Goal: Task Accomplishment & Management: Complete application form

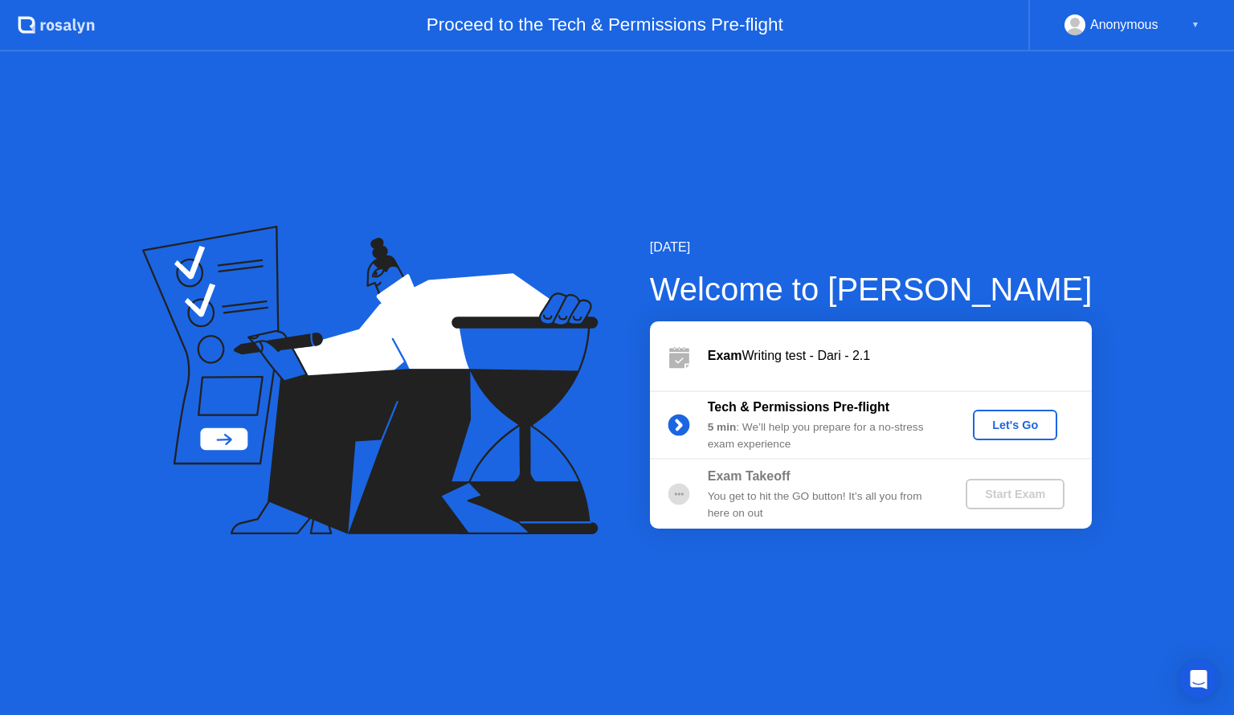
click at [997, 424] on div "Let's Go" at bounding box center [1014, 424] width 71 height 13
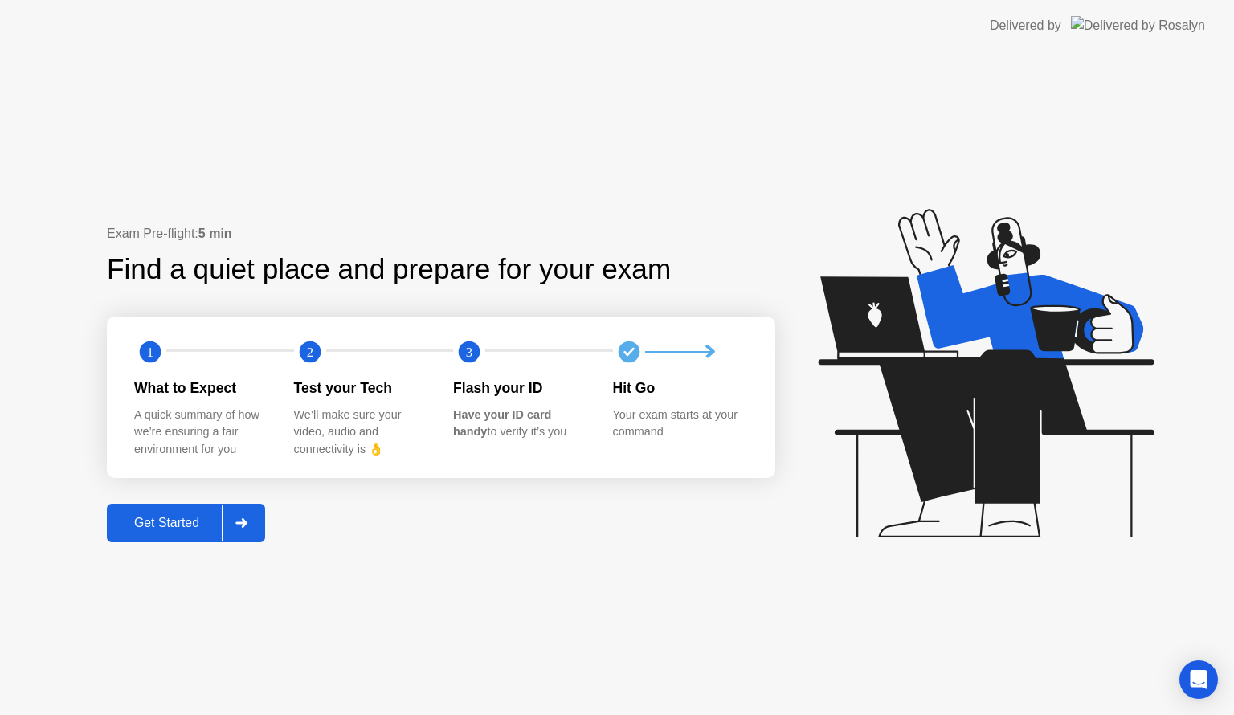
click at [173, 520] on div "Get Started" at bounding box center [167, 523] width 110 height 14
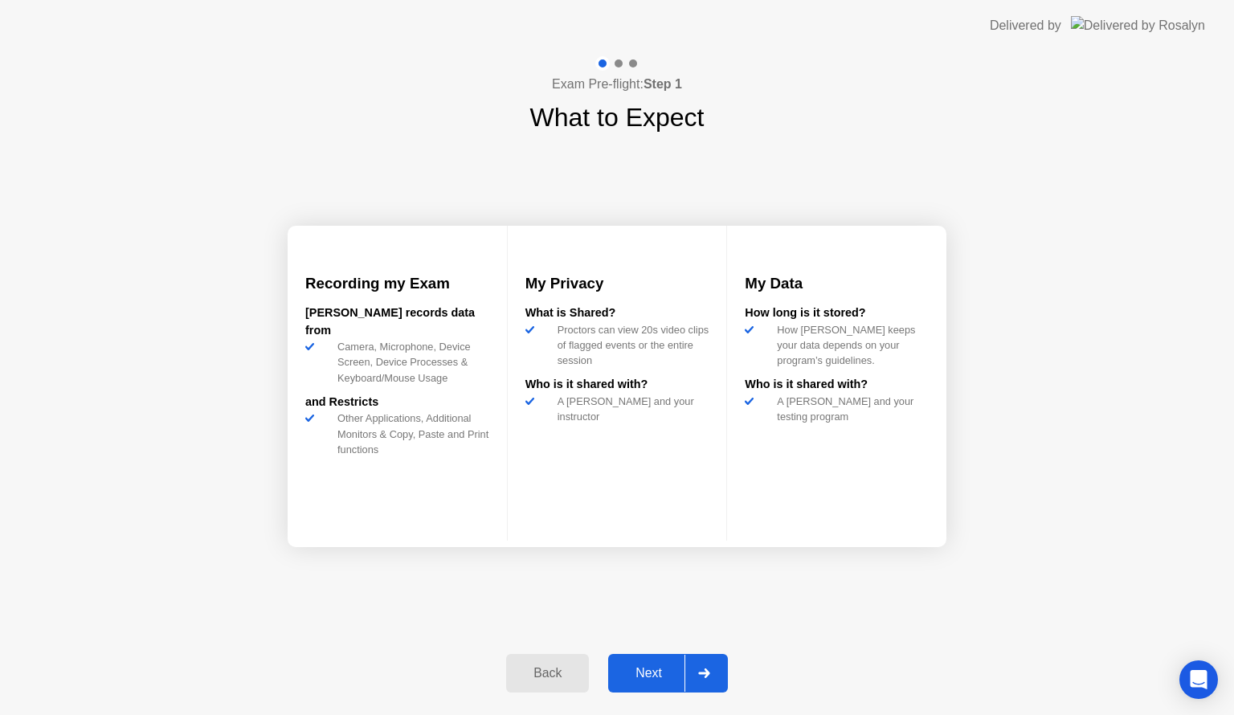
click at [646, 667] on div "Next" at bounding box center [648, 673] width 71 height 14
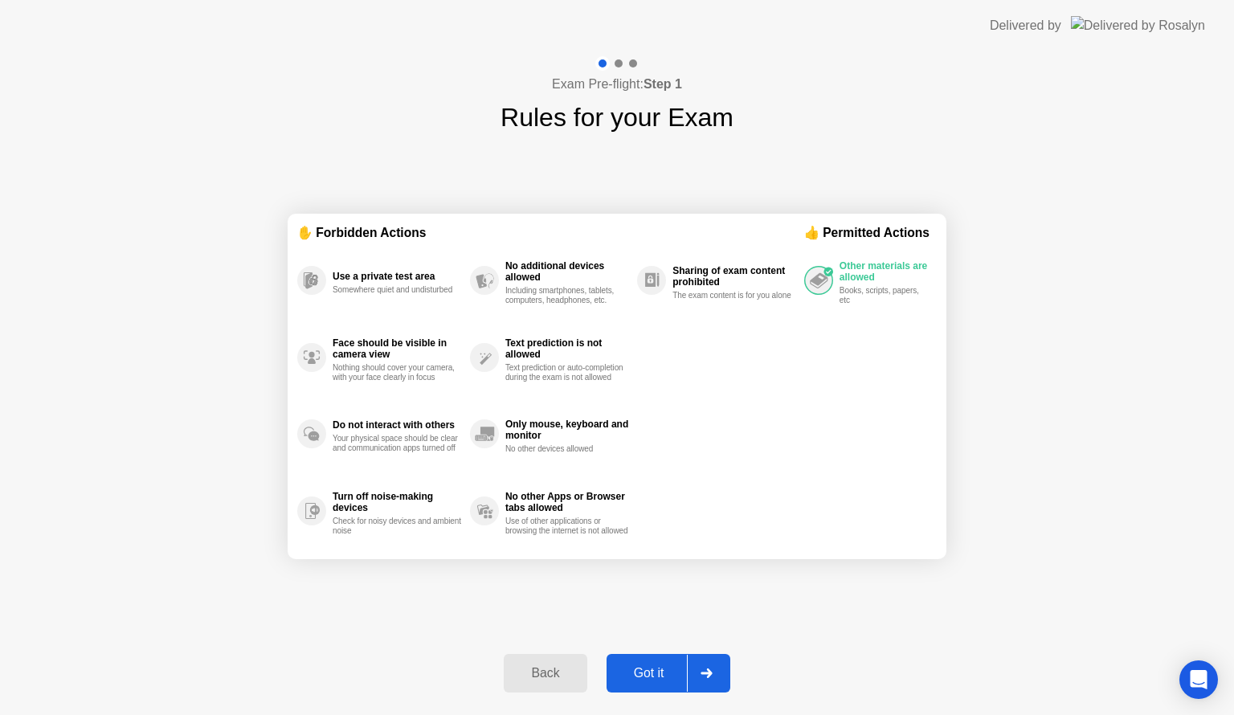
click at [646, 667] on div "Got it" at bounding box center [648, 673] width 75 height 14
select select "**********"
select select "*******"
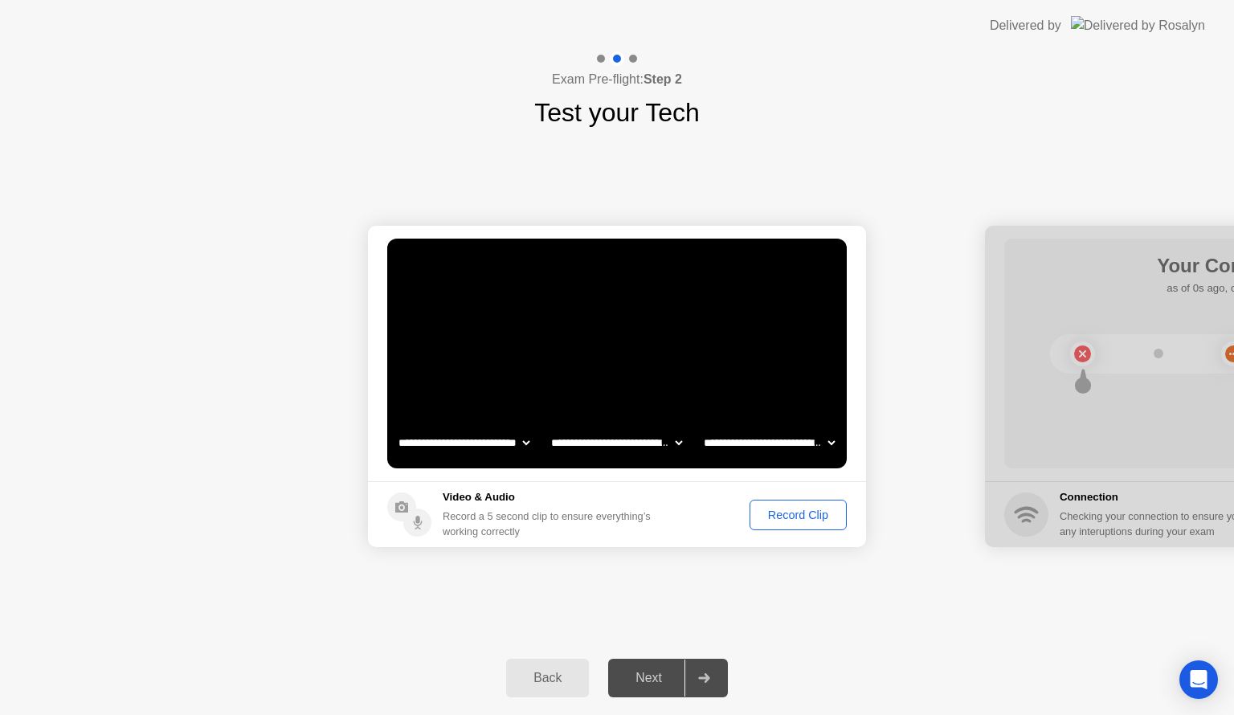
click at [793, 516] on div "Record Clip" at bounding box center [798, 514] width 86 height 13
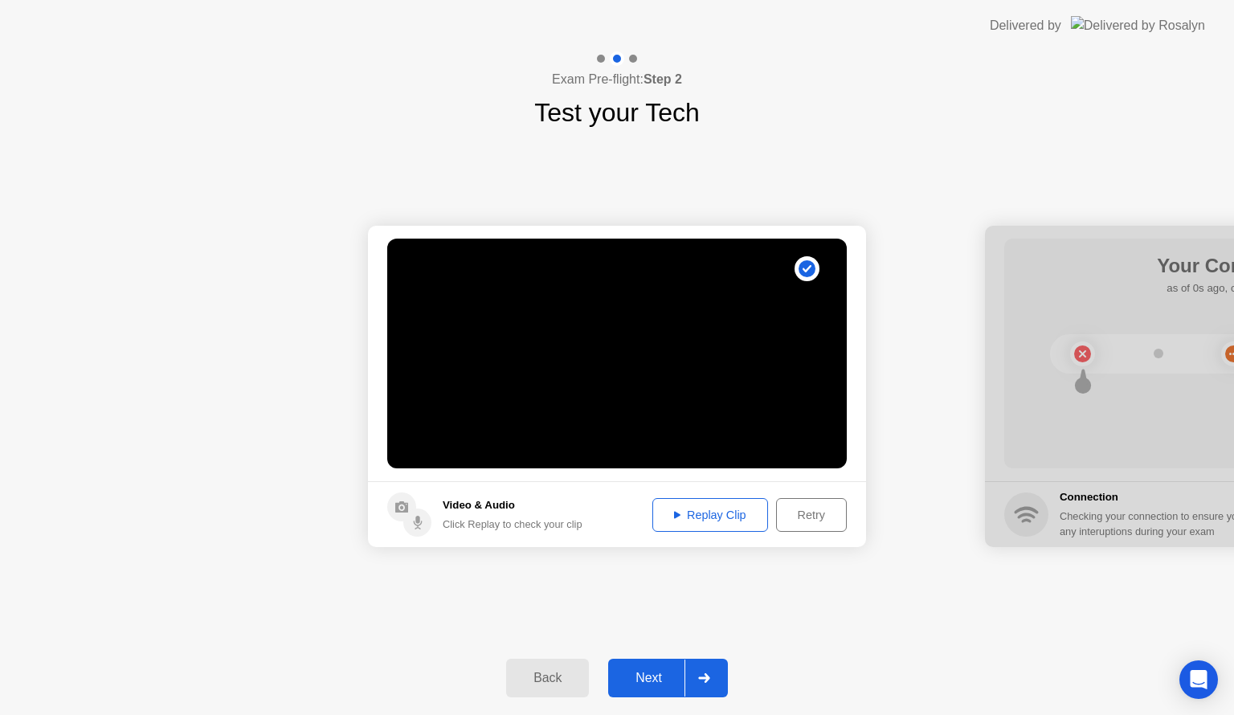
click at [659, 675] on div "Next" at bounding box center [648, 678] width 71 height 14
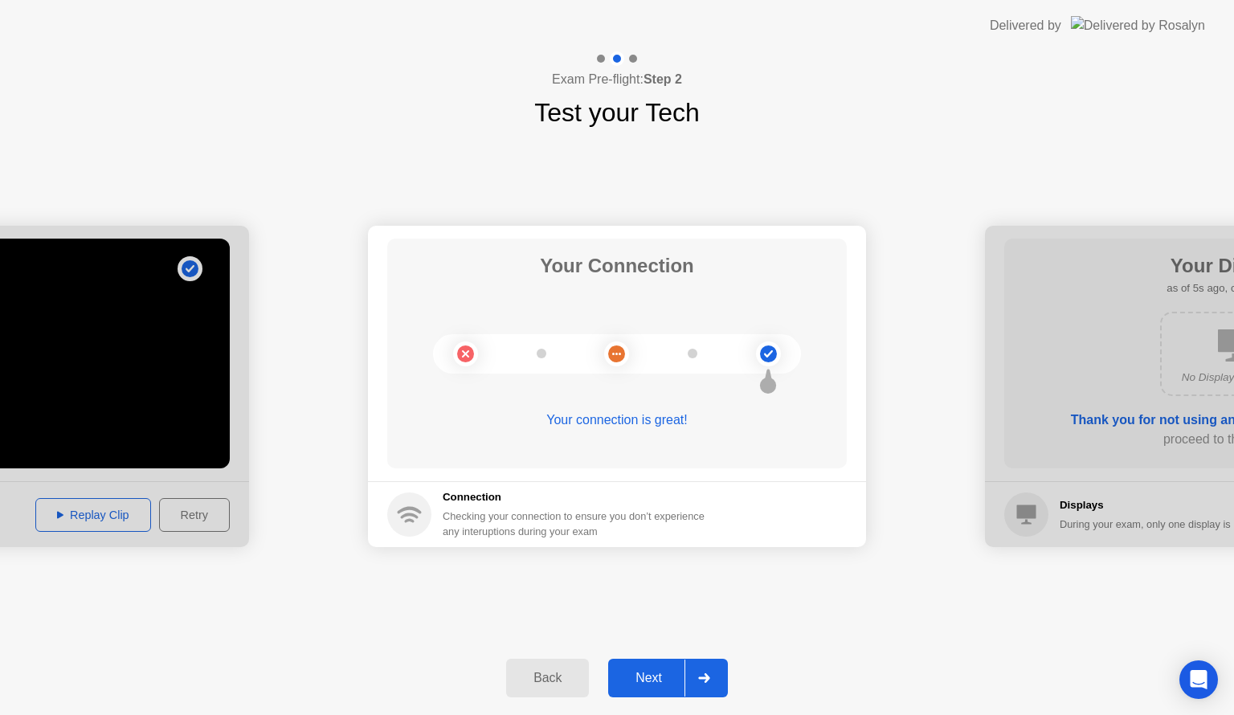
click at [659, 675] on div "Next" at bounding box center [648, 678] width 71 height 14
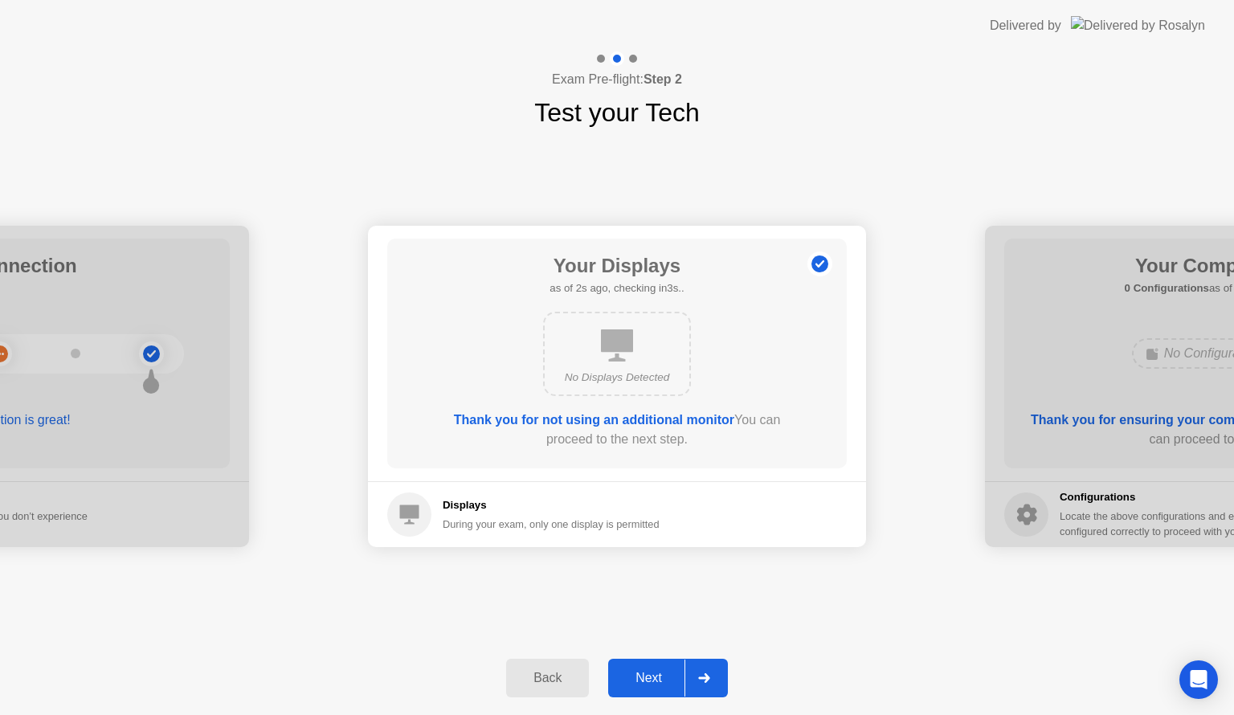
click at [659, 675] on div "Next" at bounding box center [648, 678] width 71 height 14
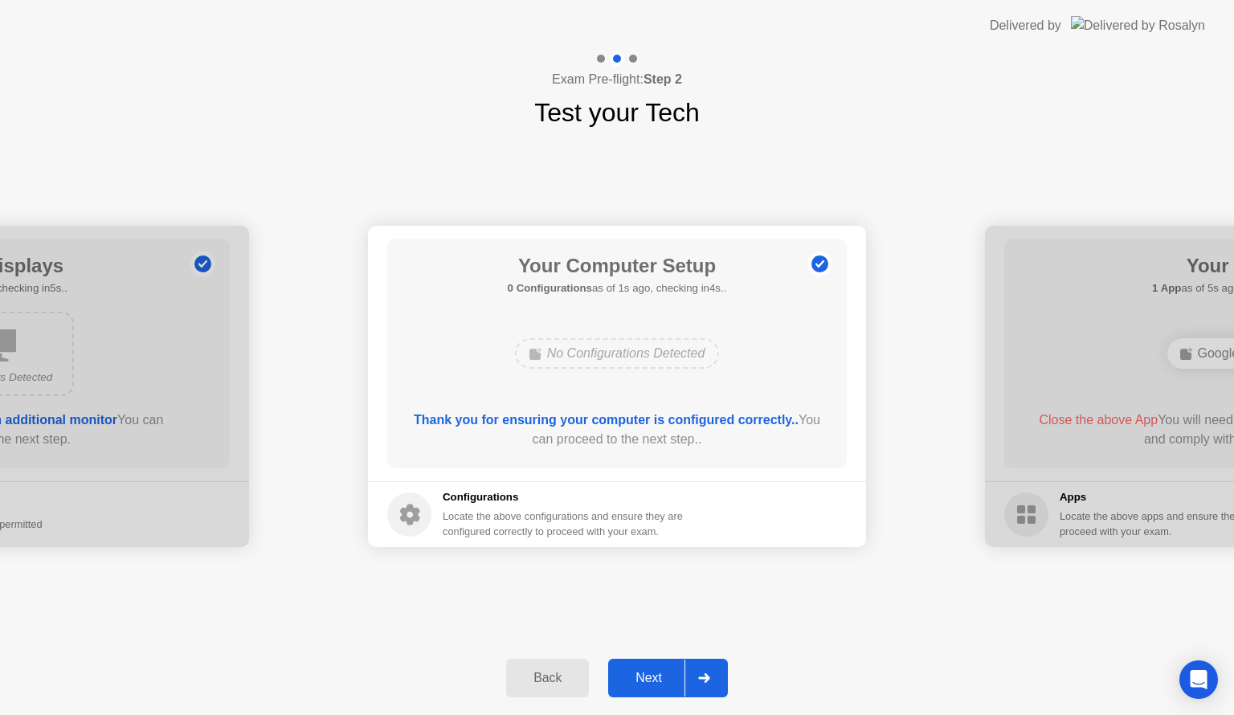
click at [659, 675] on div "Next" at bounding box center [648, 678] width 71 height 14
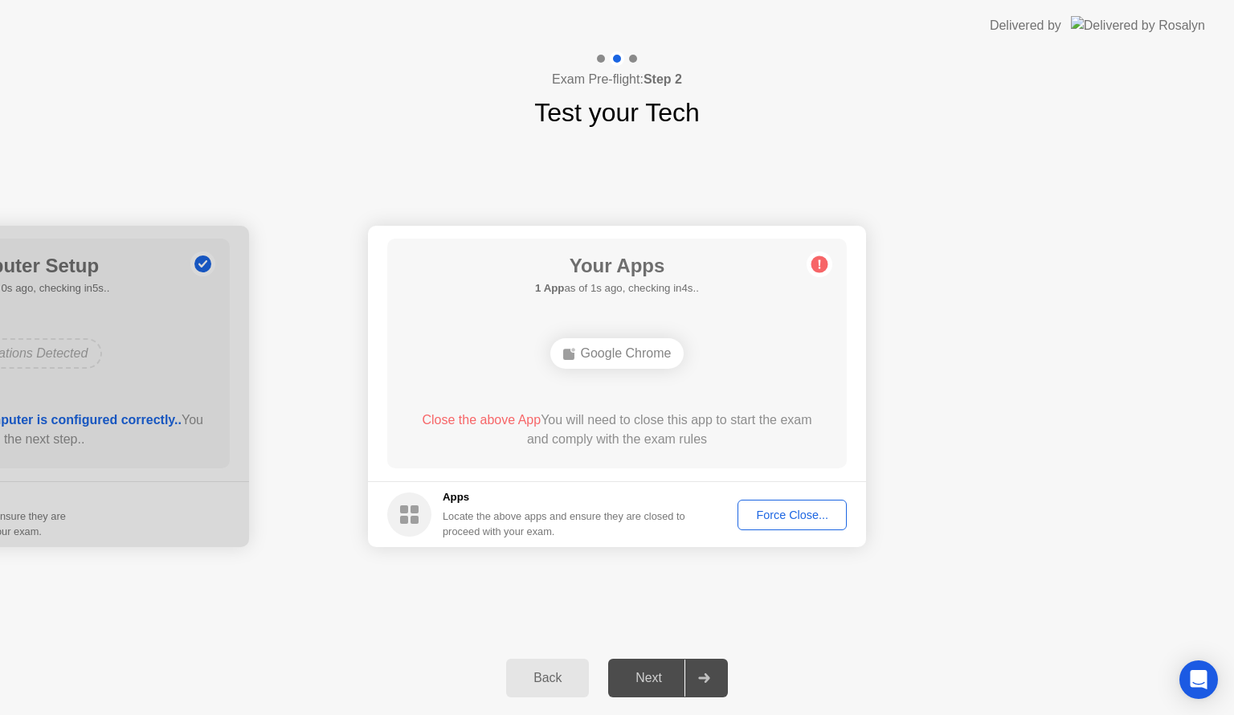
click at [783, 516] on div "Force Close..." at bounding box center [792, 514] width 98 height 13
click at [761, 516] on div "Force Close..." at bounding box center [792, 514] width 98 height 13
click at [780, 516] on div "Force Close..." at bounding box center [792, 514] width 98 height 13
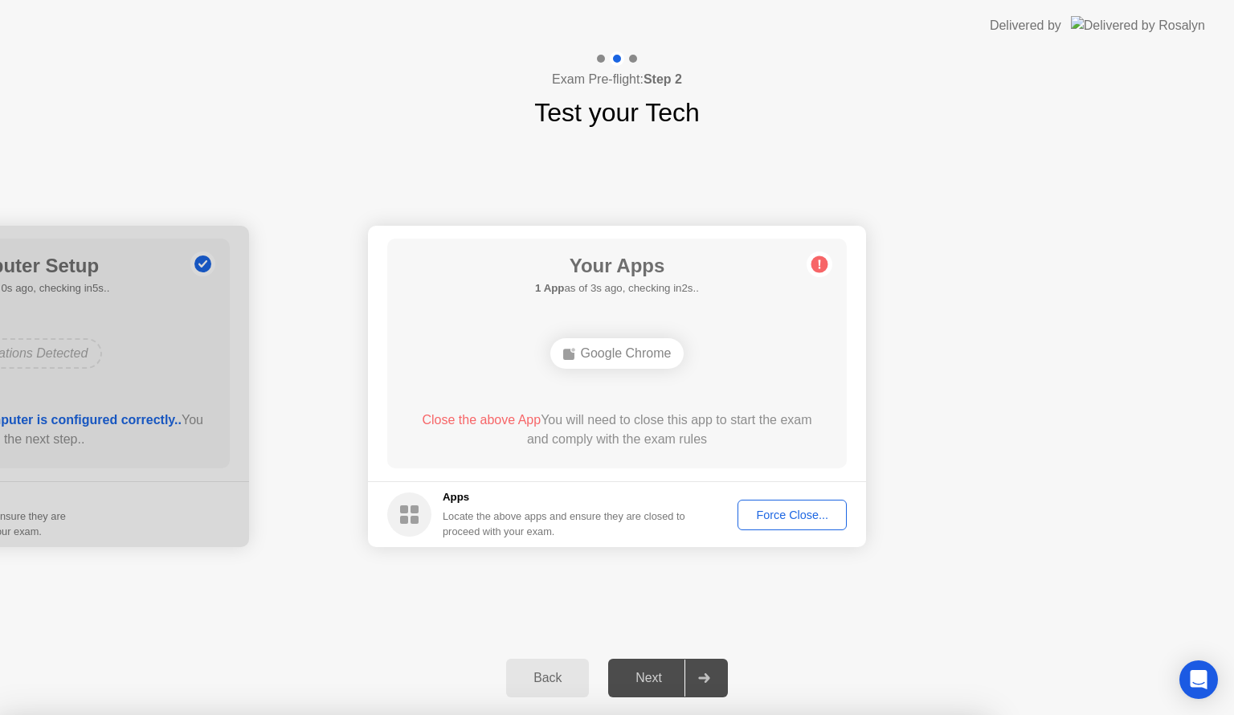
click at [773, 513] on div "Force Close..." at bounding box center [792, 514] width 98 height 13
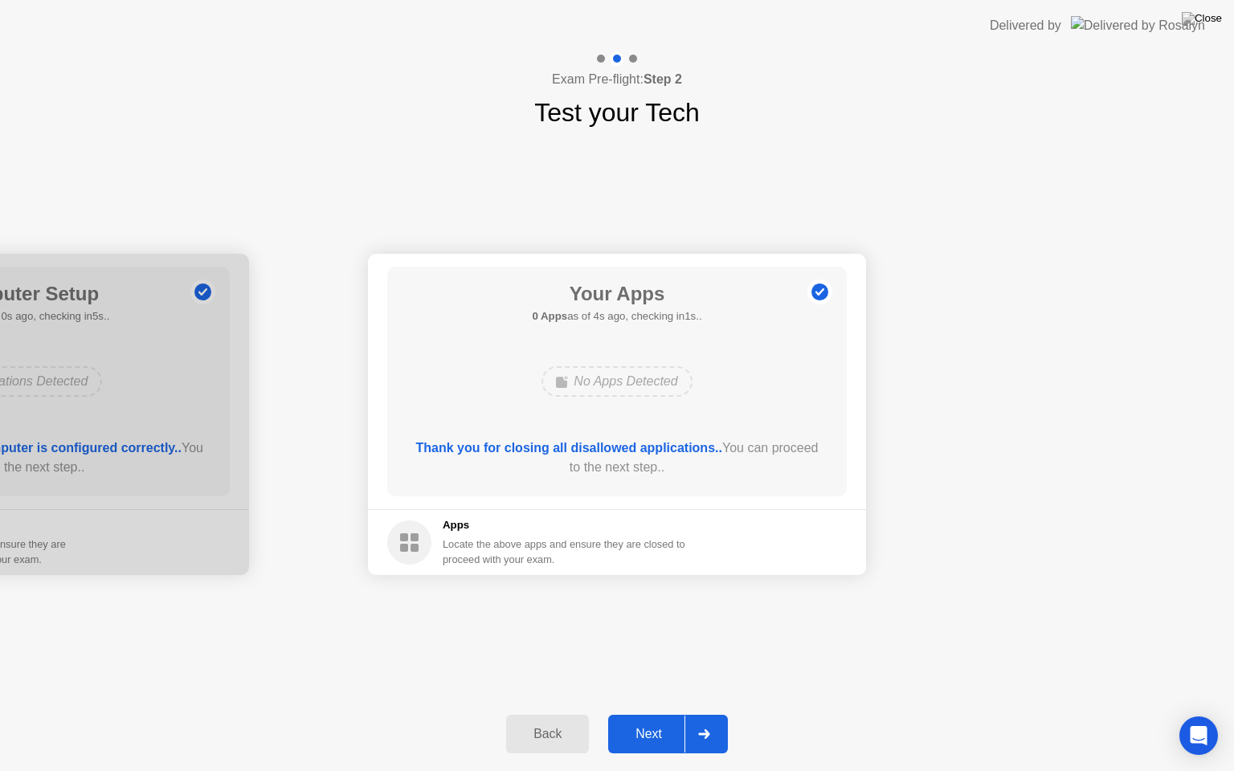
click at [650, 714] on div "Next" at bounding box center [648, 734] width 71 height 14
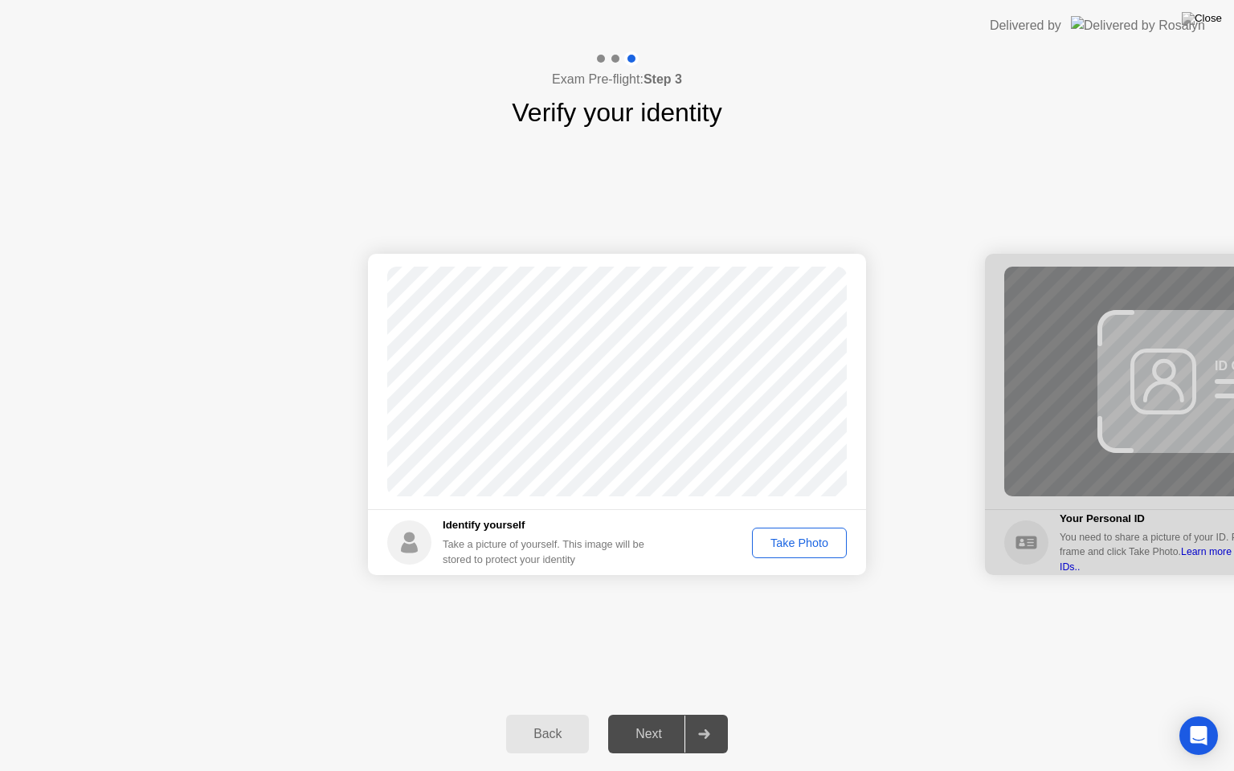
click at [788, 540] on div "Take Photo" at bounding box center [799, 542] width 84 height 13
click at [651, 714] on div "Next" at bounding box center [648, 734] width 71 height 14
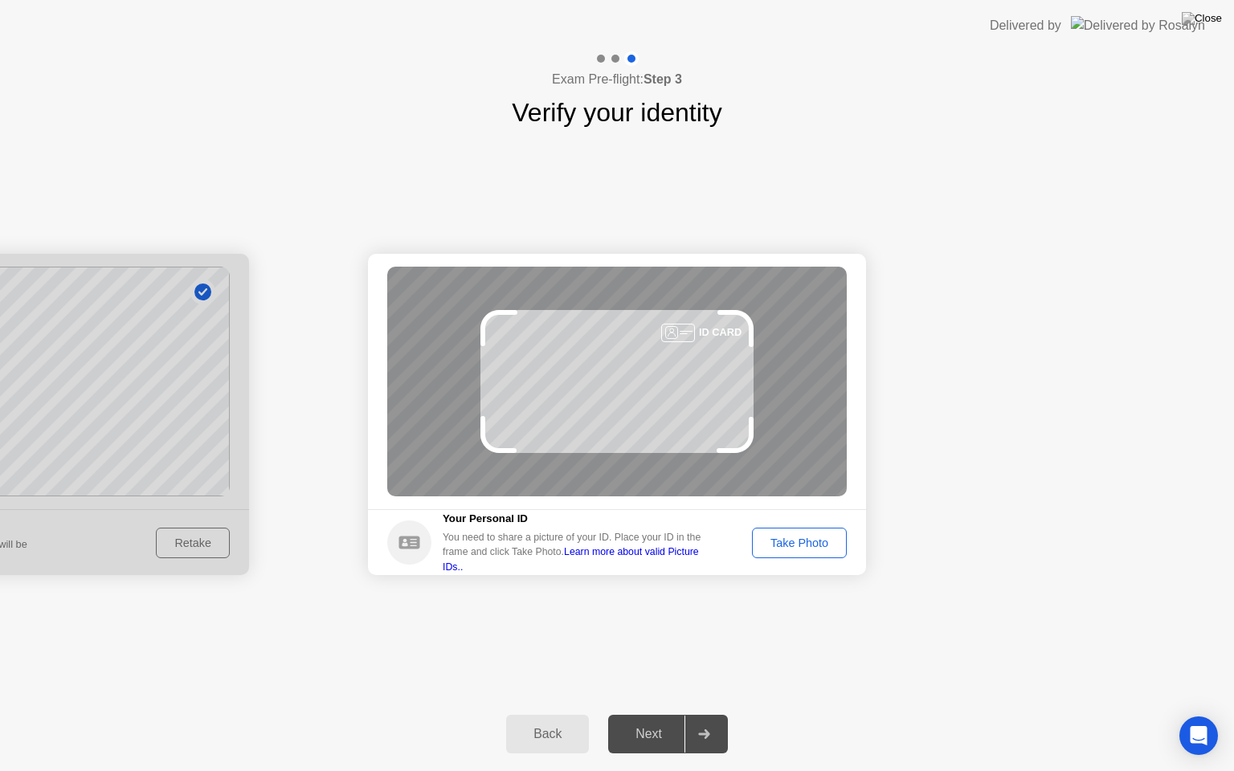
click at [807, 532] on button "Take Photo" at bounding box center [799, 543] width 95 height 31
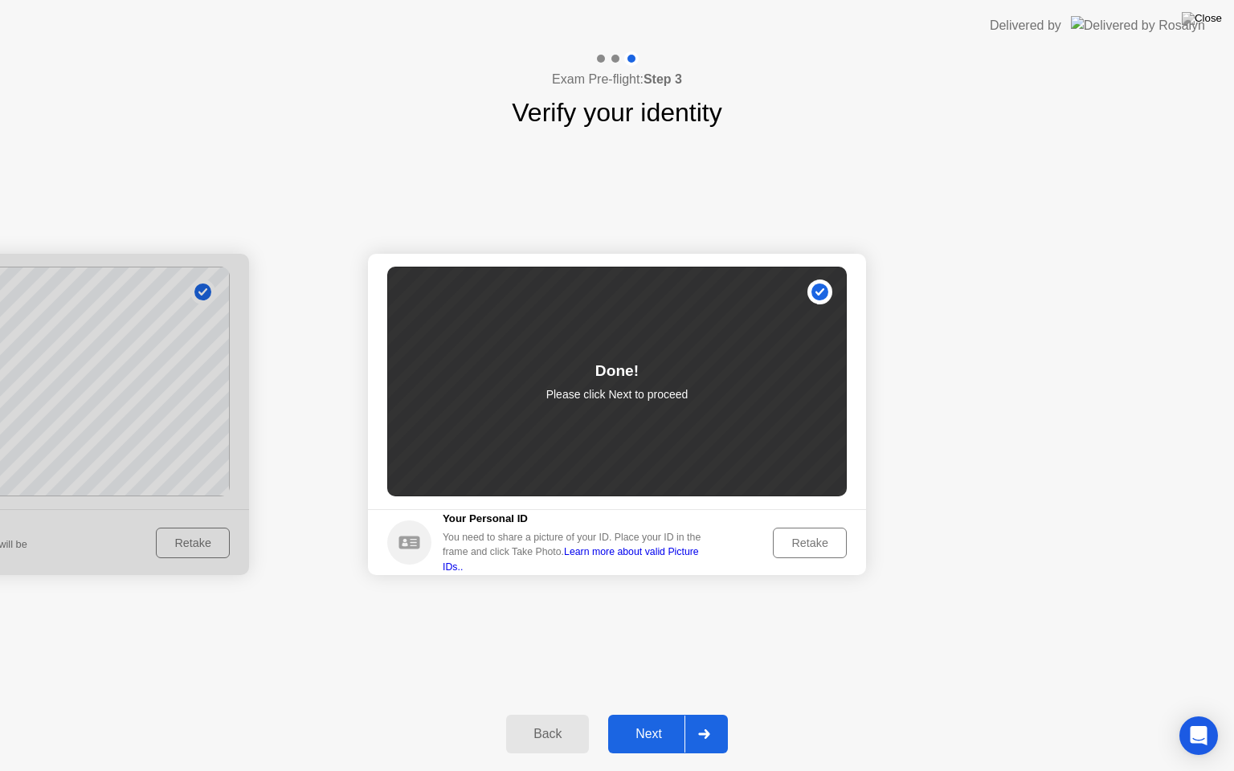
click at [646, 714] on div "Next" at bounding box center [648, 734] width 71 height 14
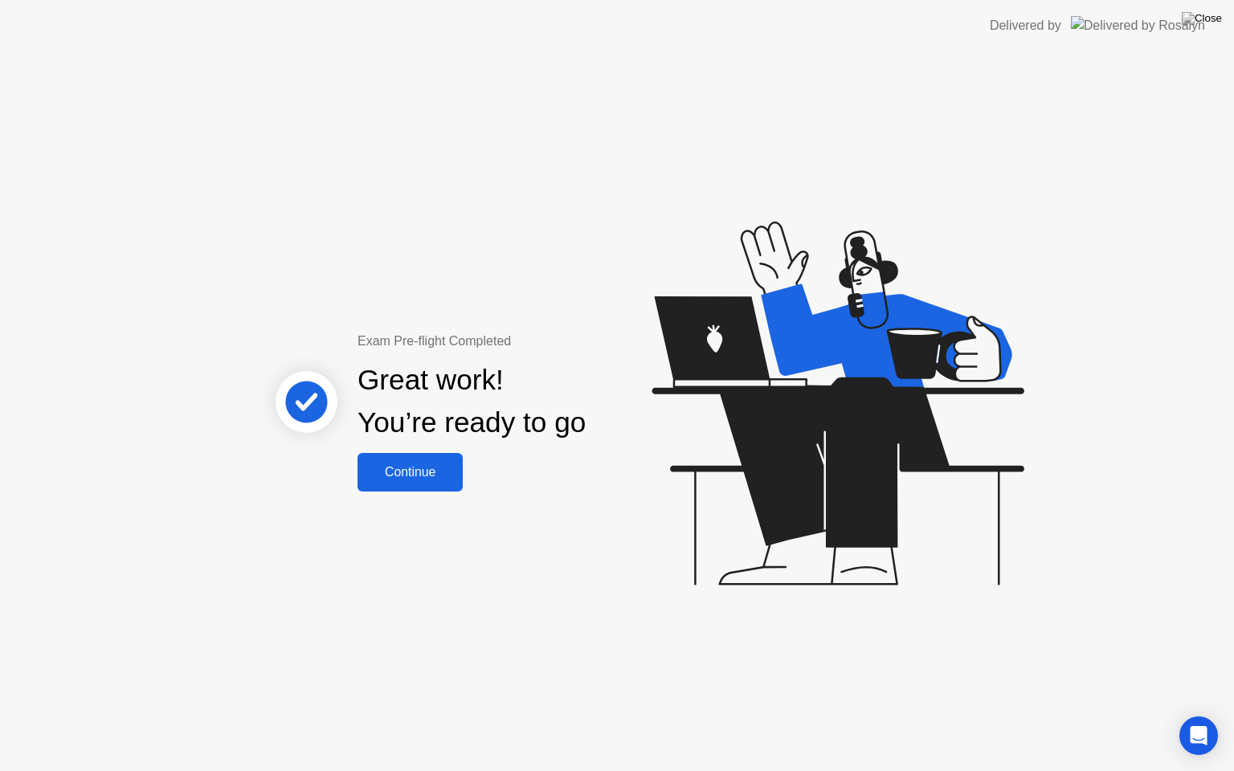
click at [430, 475] on div "Continue" at bounding box center [410, 472] width 96 height 14
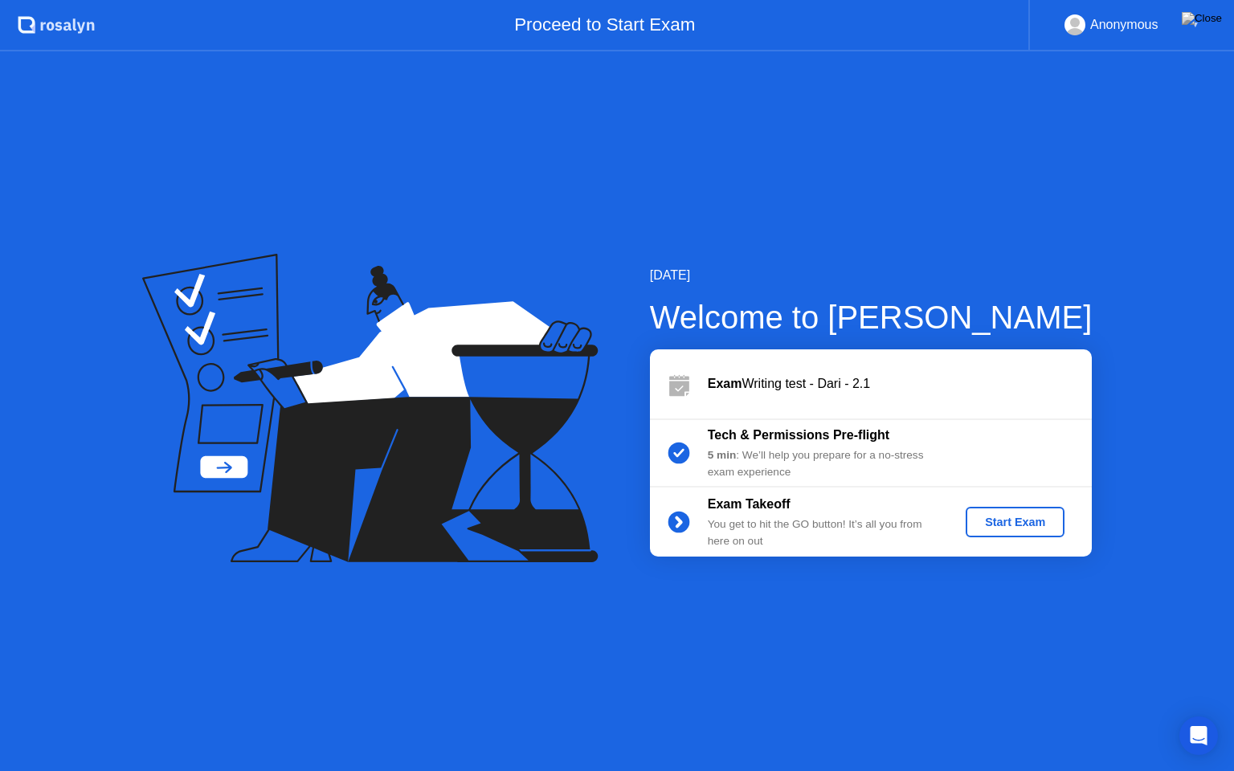
click at [997, 524] on div "Start Exam" at bounding box center [1015, 522] width 86 height 13
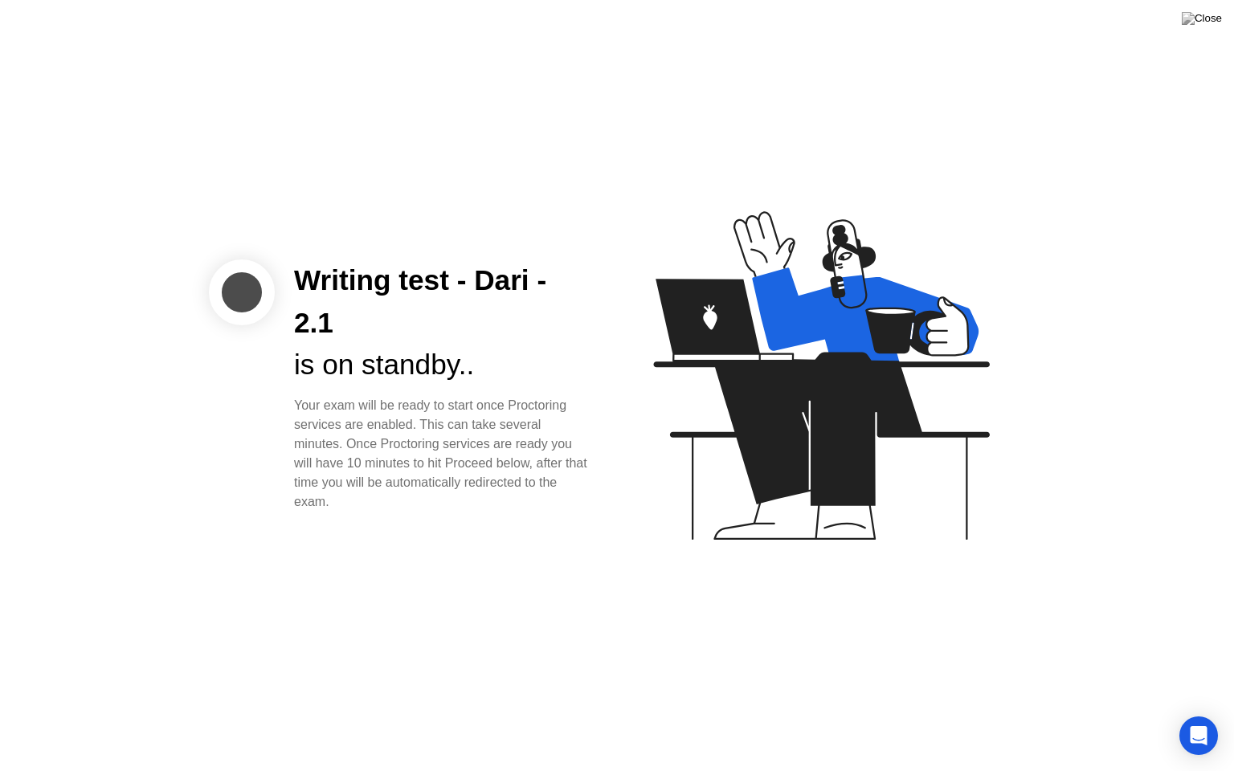
click at [505, 603] on div "Writing test - Dari - 2.1 is on standby.. Your exam will be ready to start once…" at bounding box center [617, 385] width 1234 height 771
click at [573, 519] on div "Writing test - Dari - 2.1 is on standby.. Your exam will be ready to start once…" at bounding box center [617, 385] width 1234 height 771
click at [597, 556] on div "Writing test - Dari - 2.1 is on standby.. Your exam will be ready to start once…" at bounding box center [617, 385] width 1234 height 771
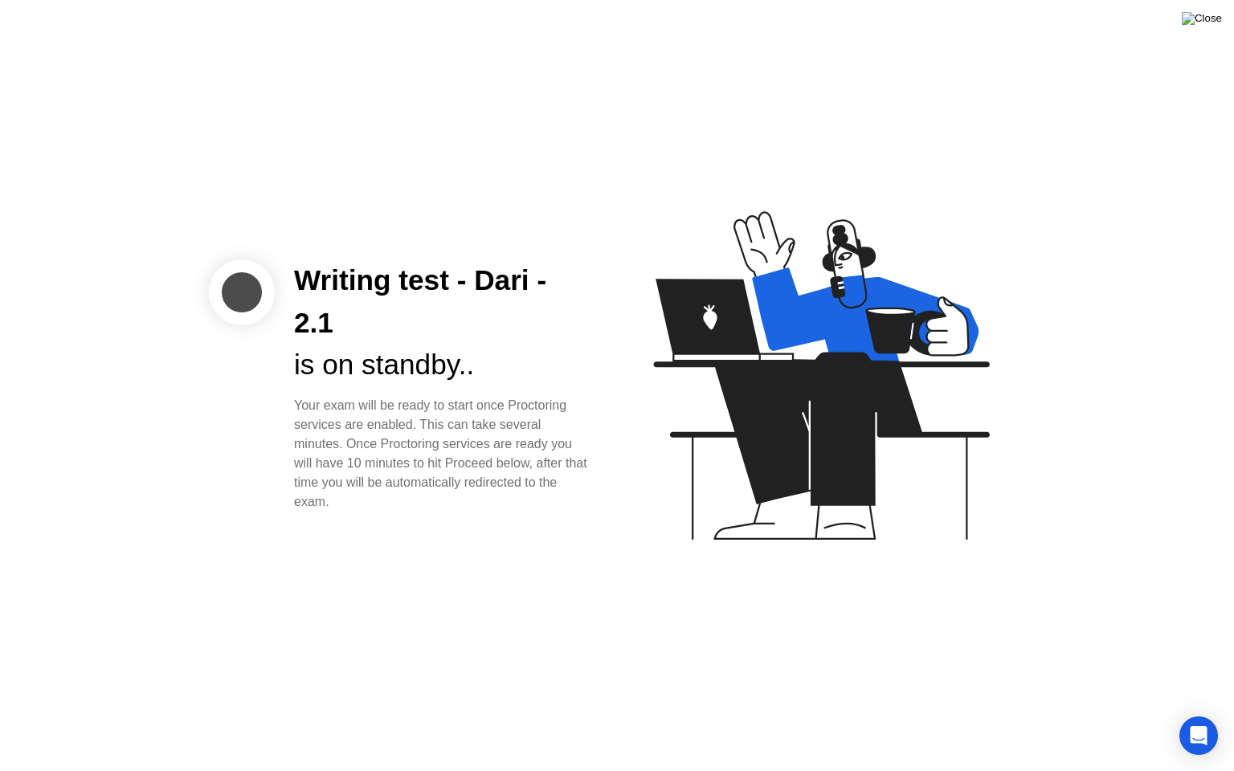
click at [1208, 19] on img at bounding box center [1201, 18] width 40 height 13
